Goal: Information Seeking & Learning: Learn about a topic

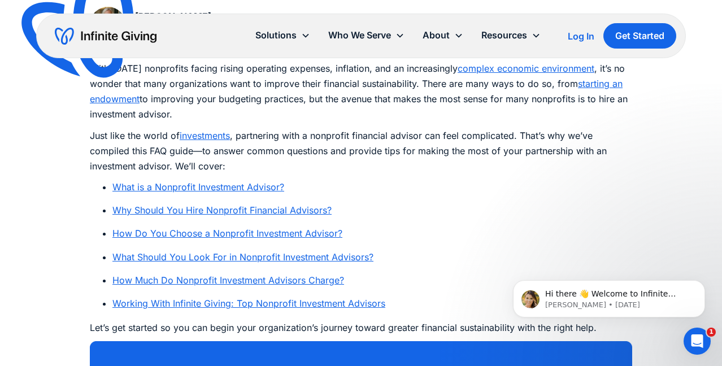
scroll to position [655, 0]
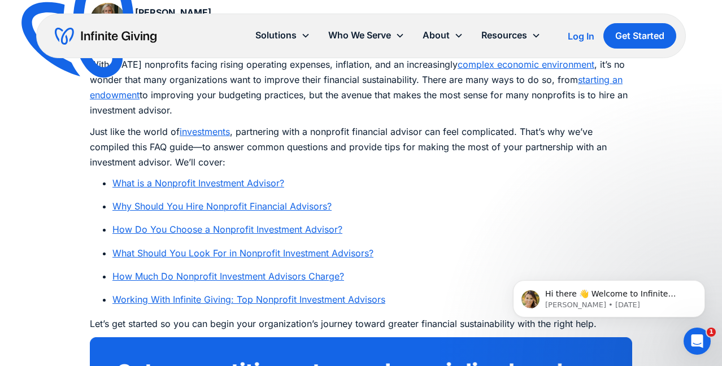
click at [213, 179] on link "What is a Nonprofit Investment Advisor?" at bounding box center [198, 182] width 172 height 11
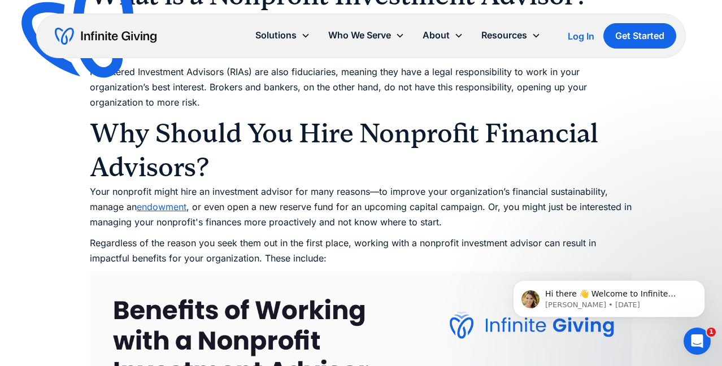
scroll to position [1155, 0]
click at [172, 204] on link "endowment" at bounding box center [162, 206] width 50 height 11
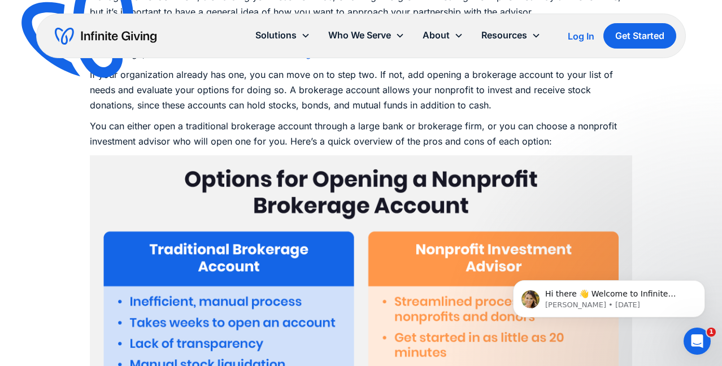
scroll to position [2403, 0]
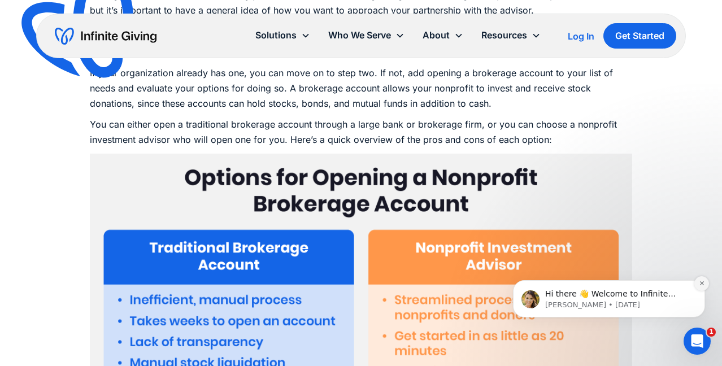
click at [702, 282] on icon "Dismiss notification" at bounding box center [702, 283] width 6 height 6
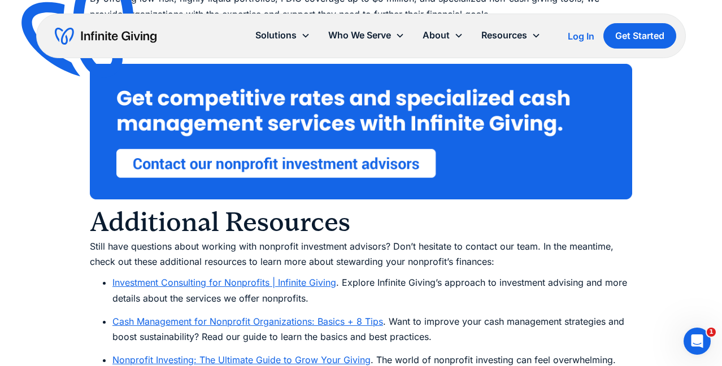
scroll to position [4672, 0]
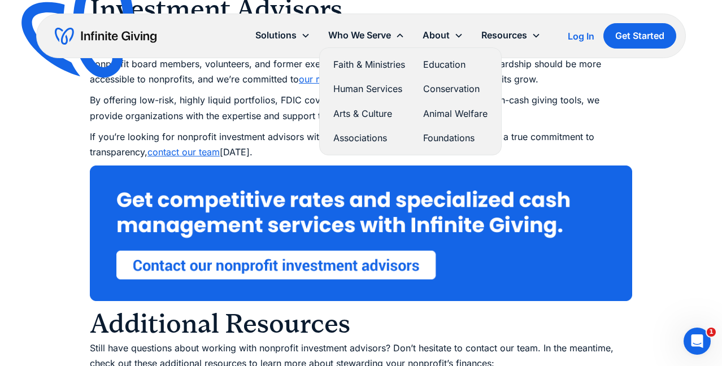
click at [443, 111] on link "Animal Welfare" at bounding box center [455, 113] width 64 height 15
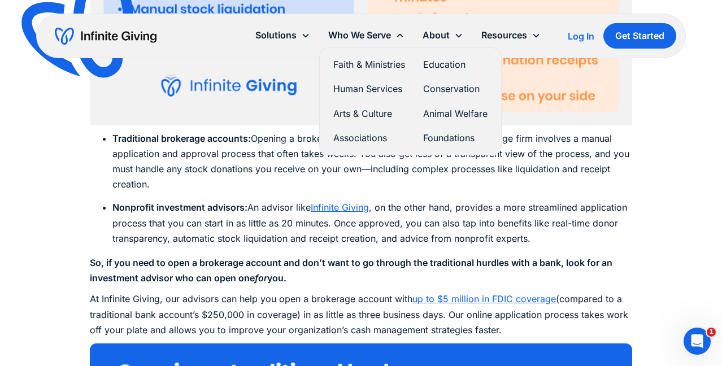
scroll to position [2753, 0]
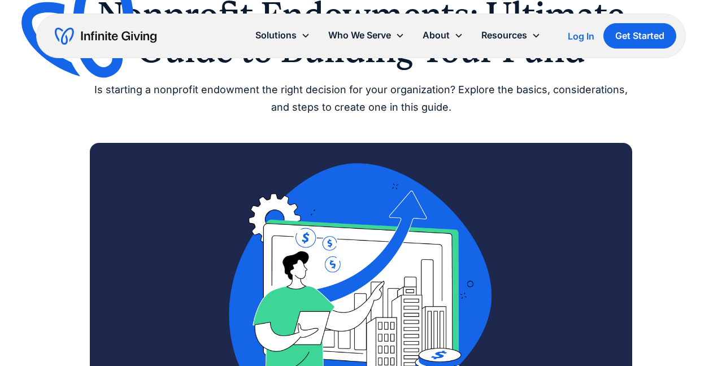
scroll to position [136, 0]
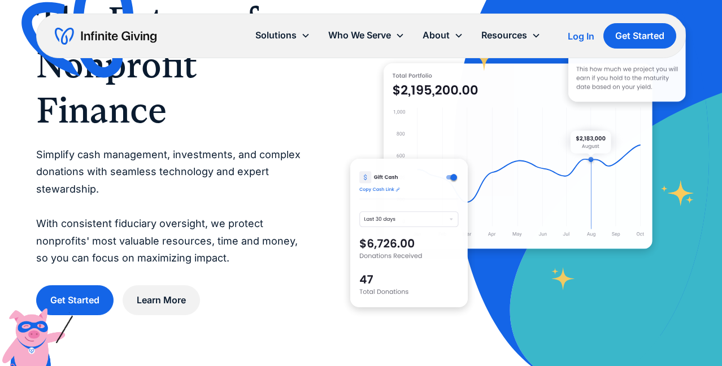
scroll to position [76, 0]
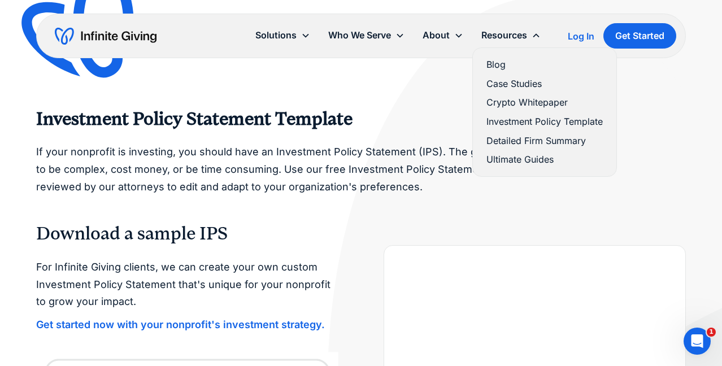
click at [505, 83] on link "Case Studies" at bounding box center [545, 83] width 116 height 15
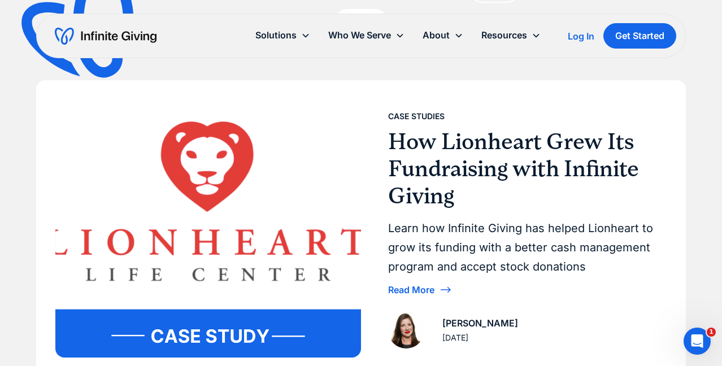
scroll to position [224, 0]
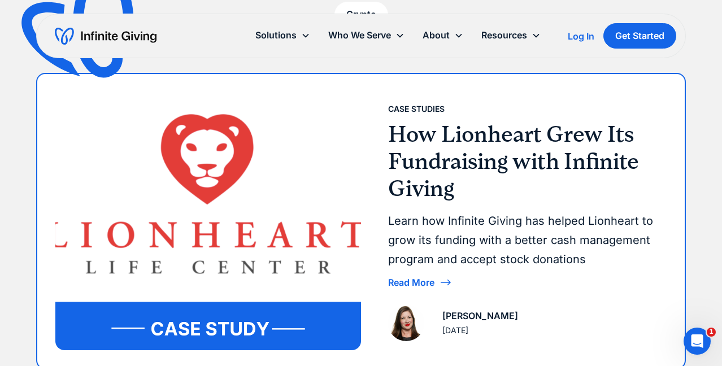
click at [436, 277] on div "Read More" at bounding box center [523, 283] width 270 height 18
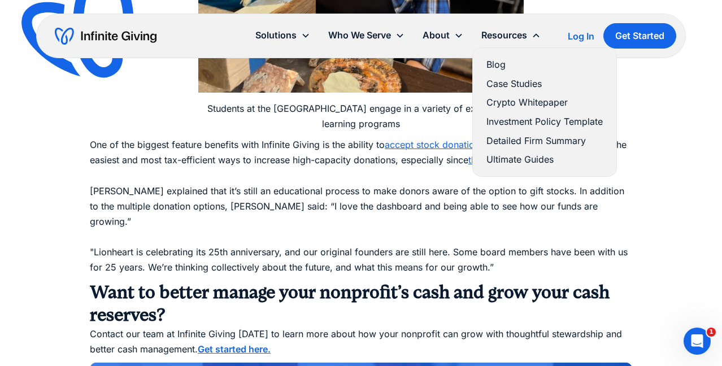
scroll to position [2276, 0]
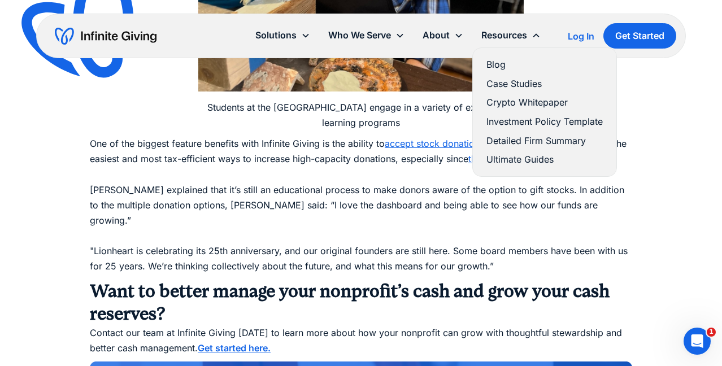
click at [527, 136] on link "Detailed Firm Summary" at bounding box center [545, 140] width 116 height 15
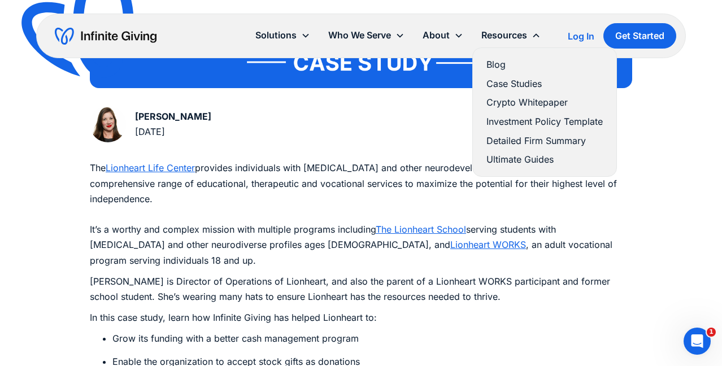
scroll to position [476, 0]
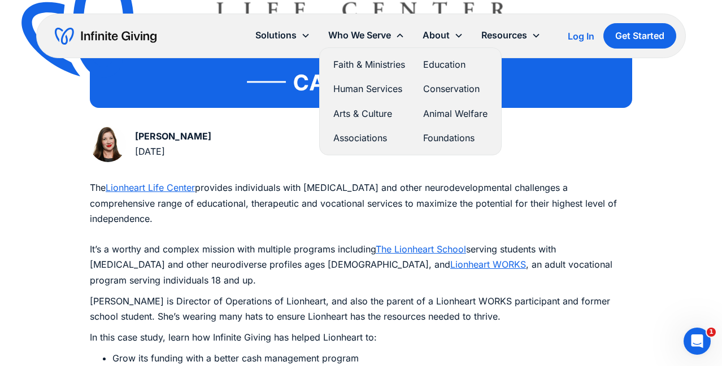
click at [440, 88] on link "Conservation" at bounding box center [455, 88] width 64 height 15
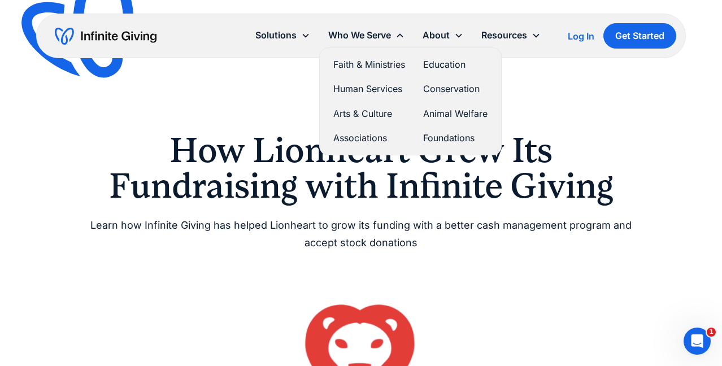
scroll to position [0, 0]
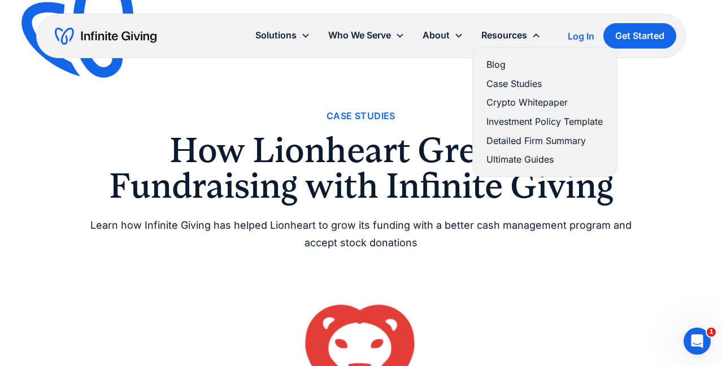
click at [517, 117] on link "Investment Policy Template" at bounding box center [545, 121] width 116 height 15
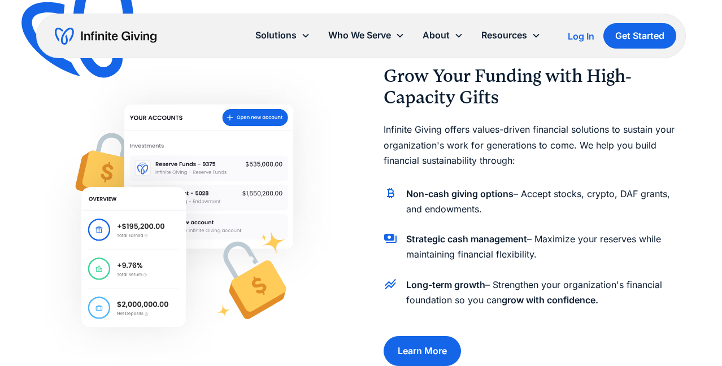
scroll to position [526, 0]
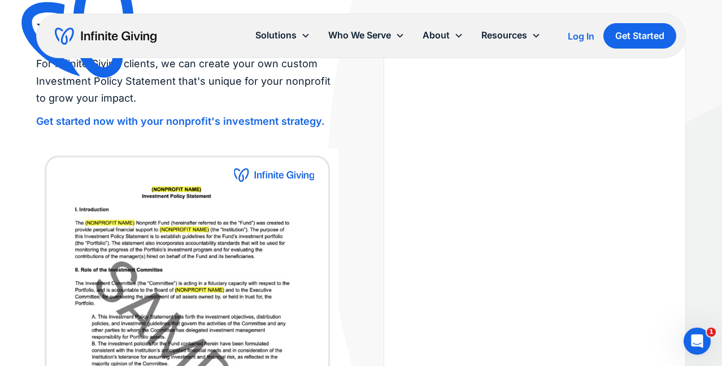
scroll to position [184, 0]
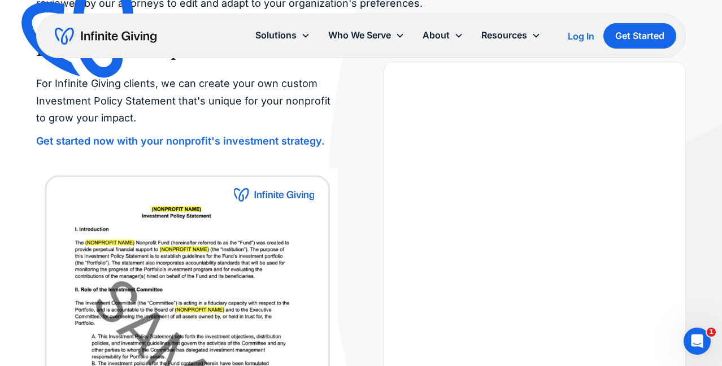
click at [215, 285] on img at bounding box center [187, 326] width 302 height 316
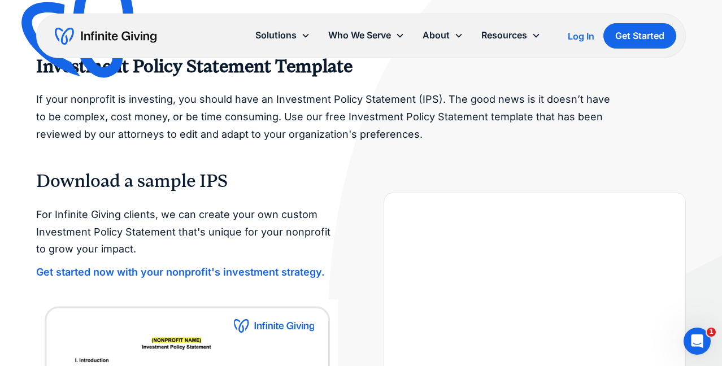
scroll to position [11, 0]
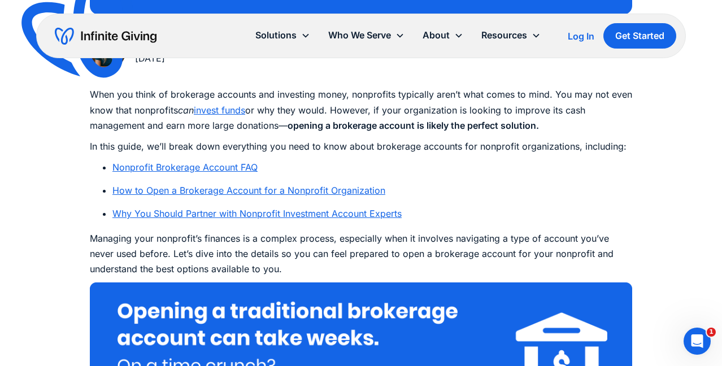
scroll to position [592, 0]
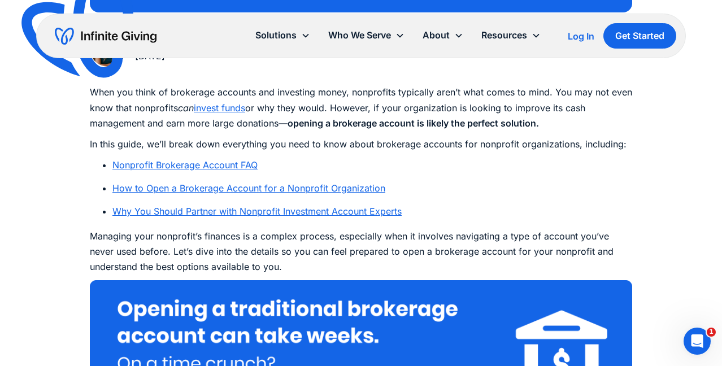
click at [234, 162] on link "Nonprofit Brokerage Account FAQ" at bounding box center [184, 164] width 145 height 11
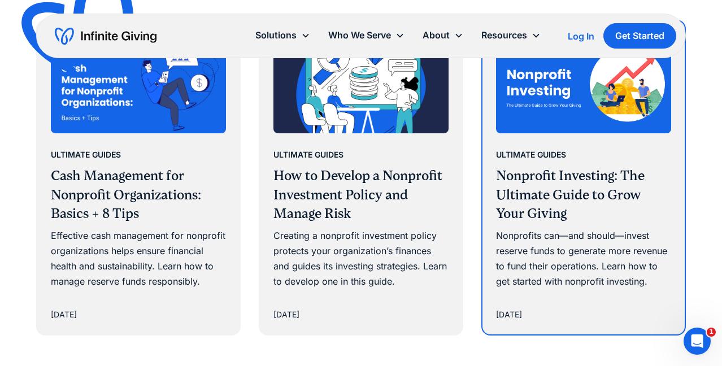
scroll to position [7099, 0]
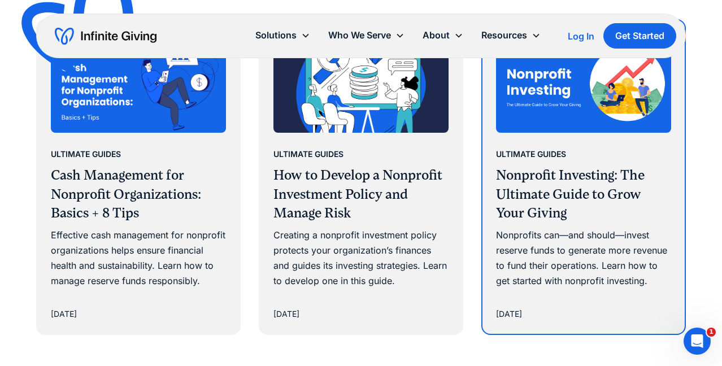
click at [531, 250] on div "Nonprofits can—and should—invest reserve funds to generate more revenue to fund…" at bounding box center [583, 259] width 175 height 62
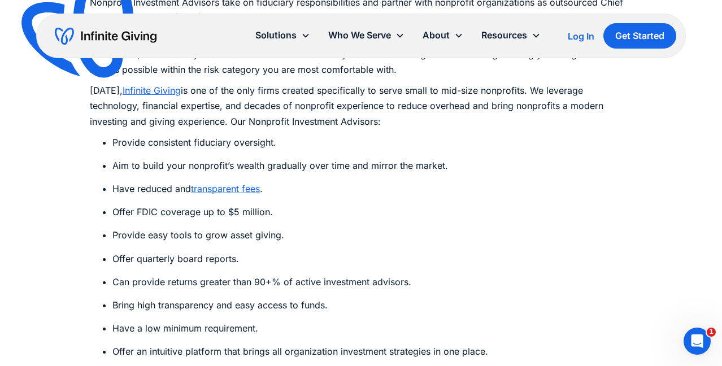
scroll to position [5870, 0]
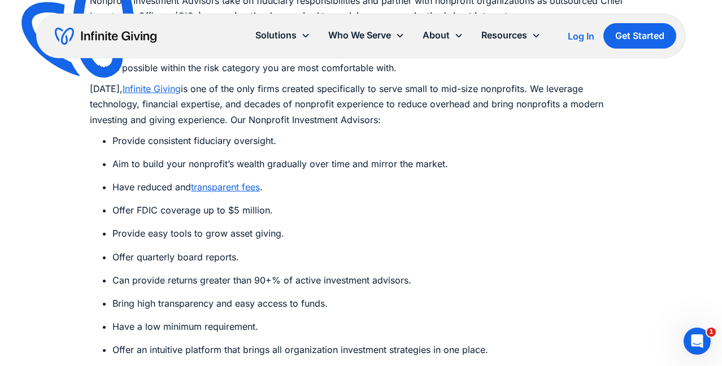
drag, startPoint x: 245, startPoint y: 170, endPoint x: 281, endPoint y: 171, distance: 36.2
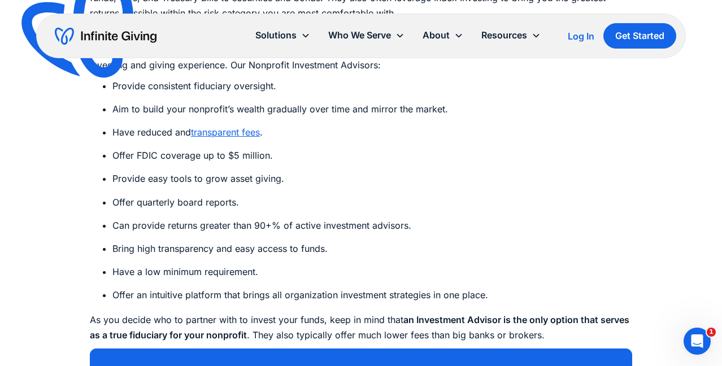
scroll to position [5924, 0]
click at [232, 127] on link "transparent fees" at bounding box center [225, 132] width 69 height 11
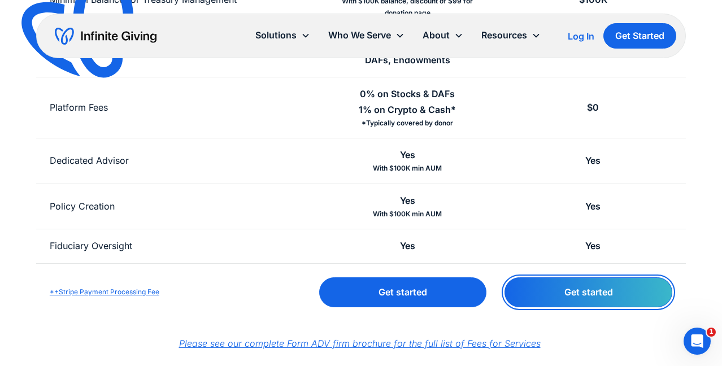
scroll to position [432, 0]
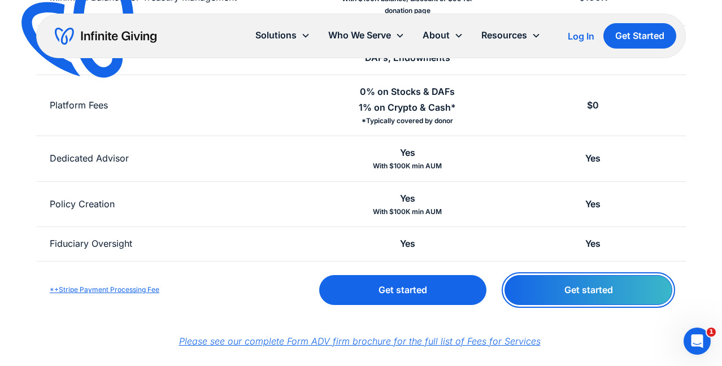
click at [591, 291] on link "Get started" at bounding box center [589, 290] width 168 height 30
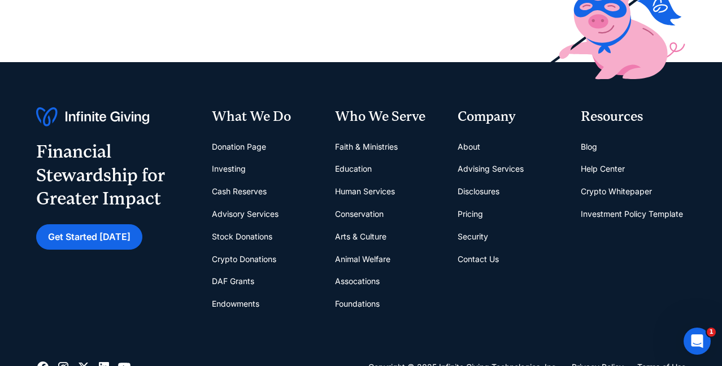
scroll to position [401, 0]
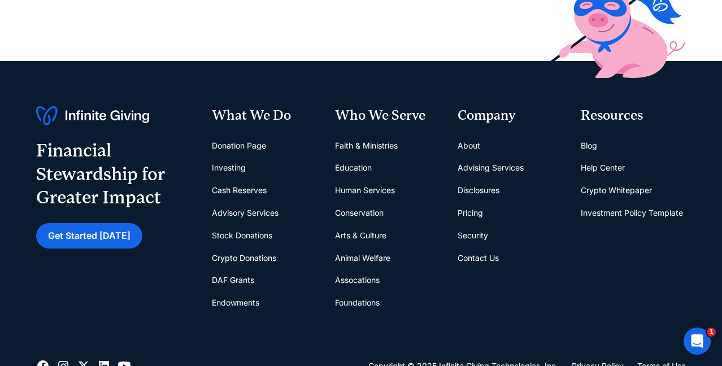
click at [248, 142] on link "Donation Page" at bounding box center [239, 146] width 54 height 23
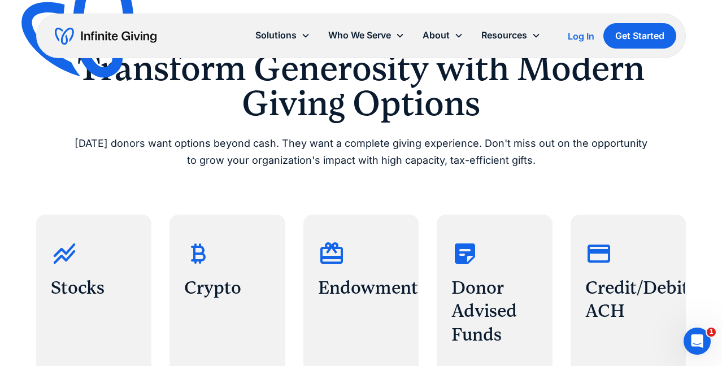
scroll to position [397, 0]
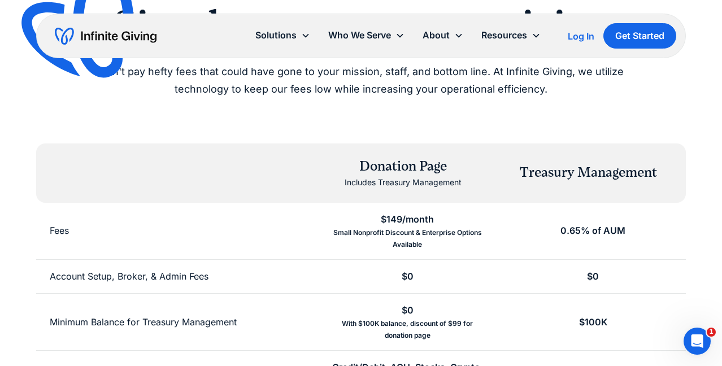
scroll to position [104, 0]
